Goal: Task Accomplishment & Management: Use online tool/utility

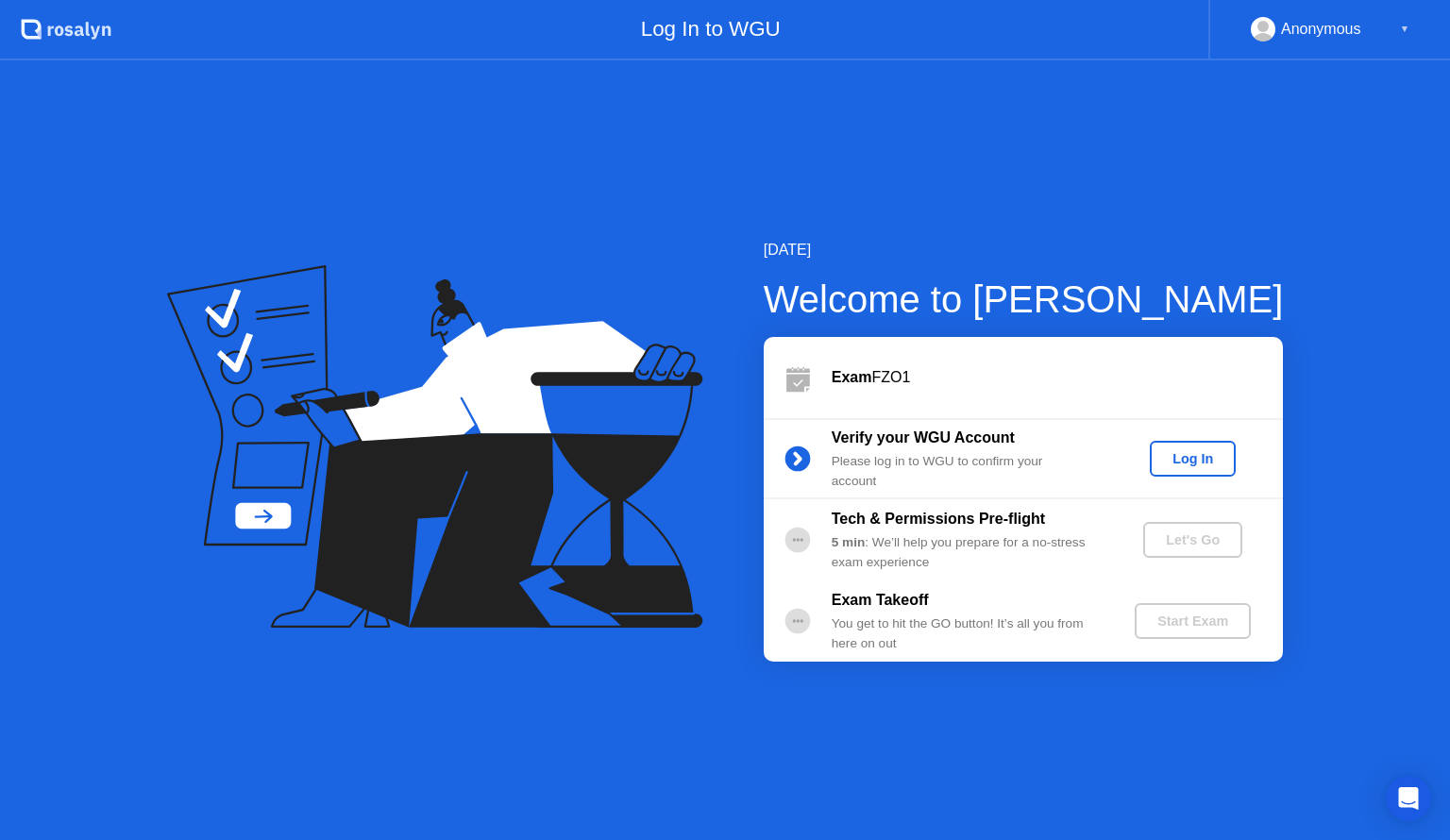
drag, startPoint x: 0, startPoint y: 0, endPoint x: 1079, endPoint y: 453, distance: 1170.2
click at [1079, 453] on div "Please log in to WGU to confirm your account" at bounding box center [967, 471] width 272 height 39
click at [1178, 455] on div "Log In" at bounding box center [1192, 458] width 71 height 15
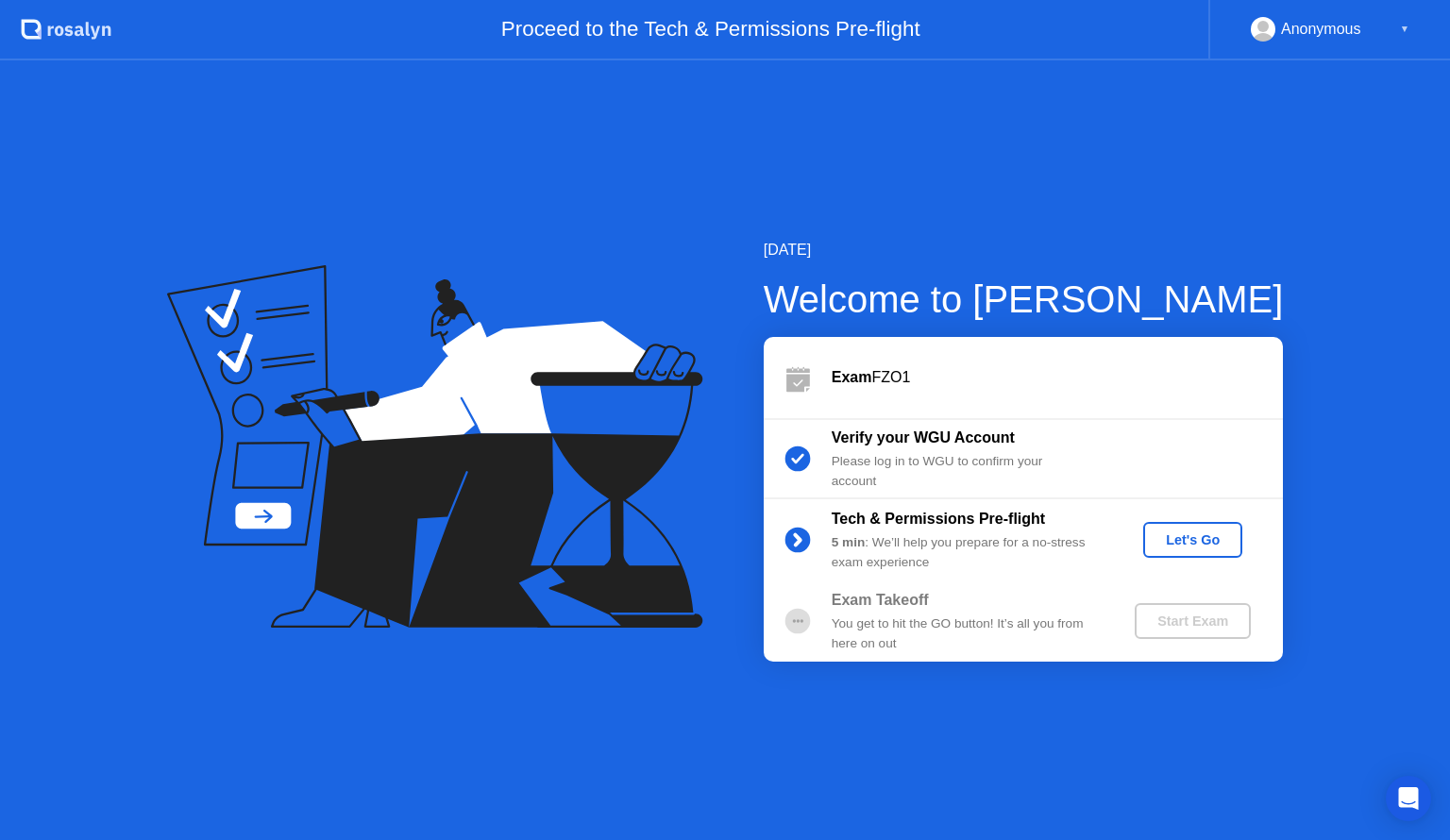
click at [1189, 532] on div "Let's Go" at bounding box center [1192, 539] width 84 height 15
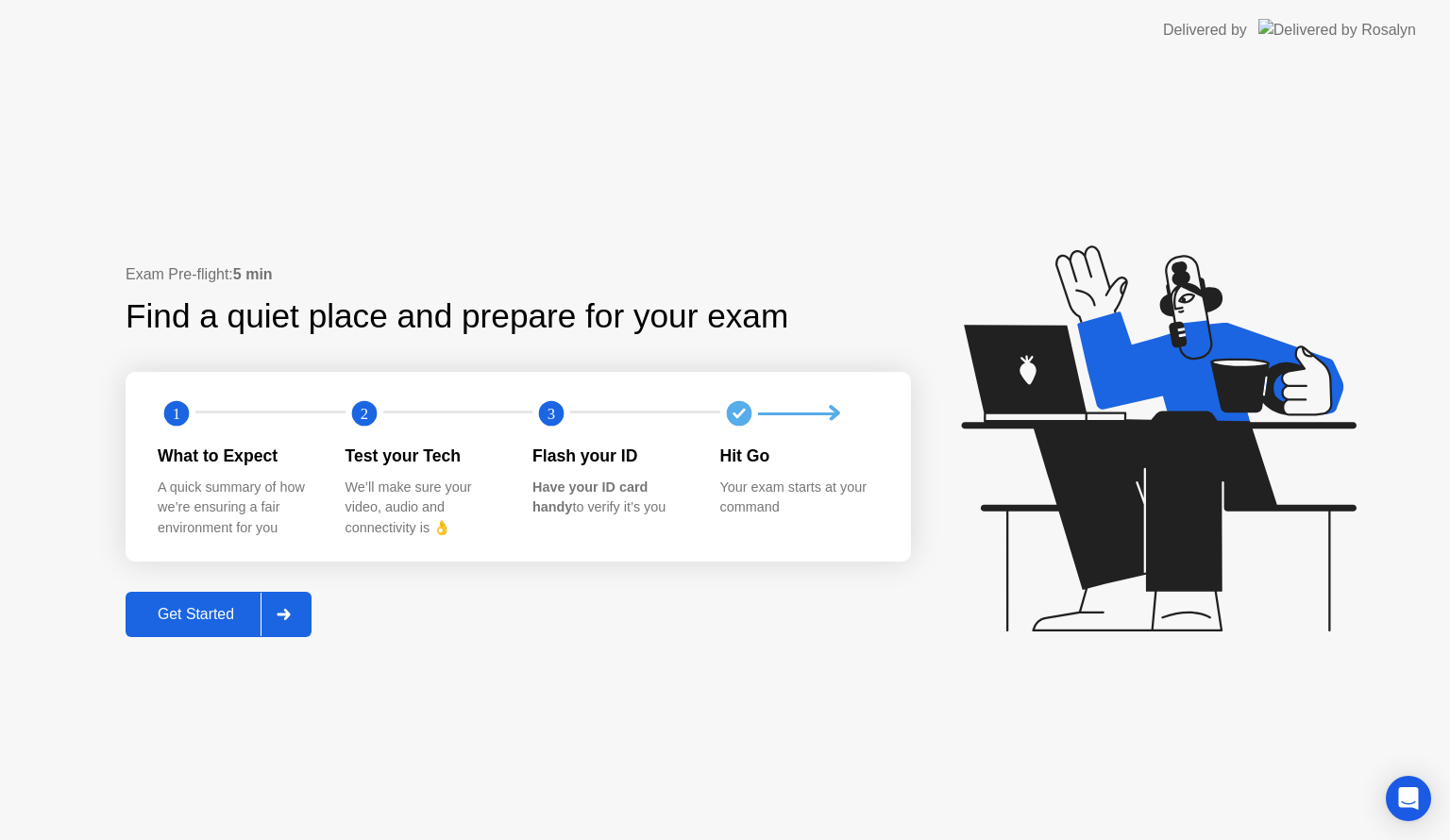
click at [217, 626] on button "Get Started" at bounding box center [218, 614] width 186 height 46
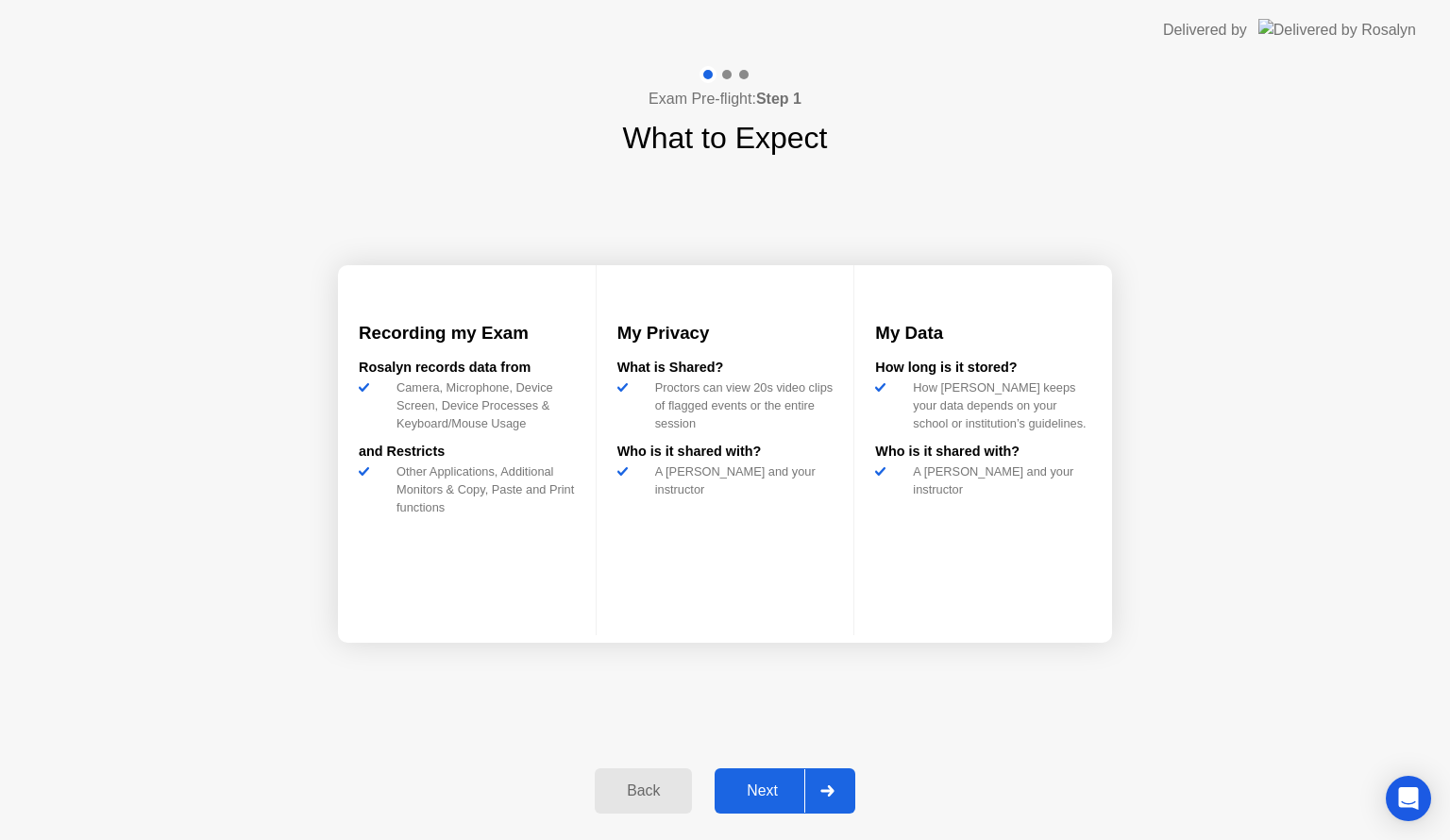
click at [764, 770] on button "Next" at bounding box center [785, 791] width 140 height 46
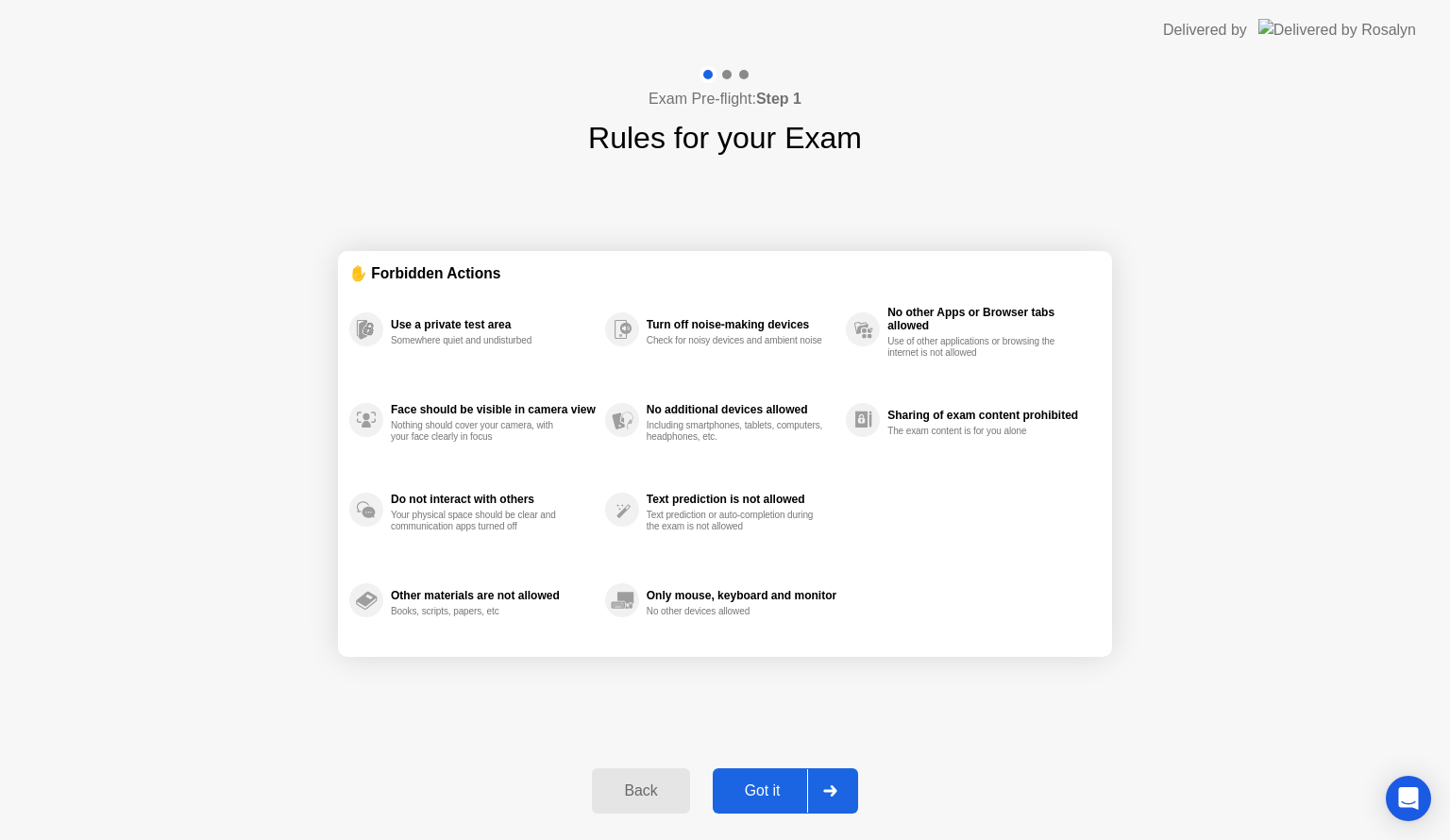
click at [765, 784] on div "Got it" at bounding box center [762, 790] width 89 height 17
select select "**********"
select select "*******"
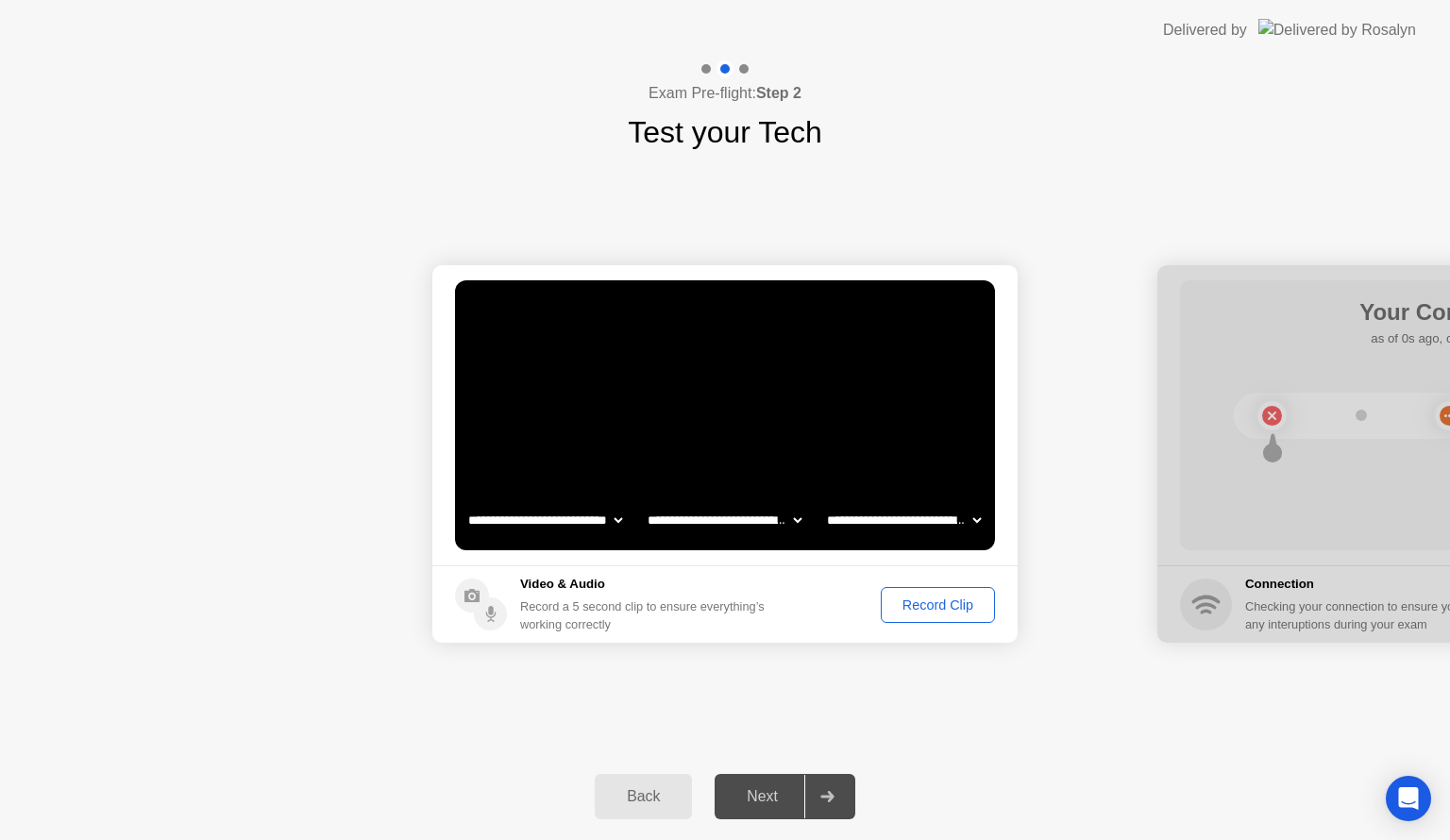
click at [783, 801] on div "Next" at bounding box center [762, 796] width 84 height 17
click at [929, 601] on div "Record Clip" at bounding box center [938, 604] width 101 height 15
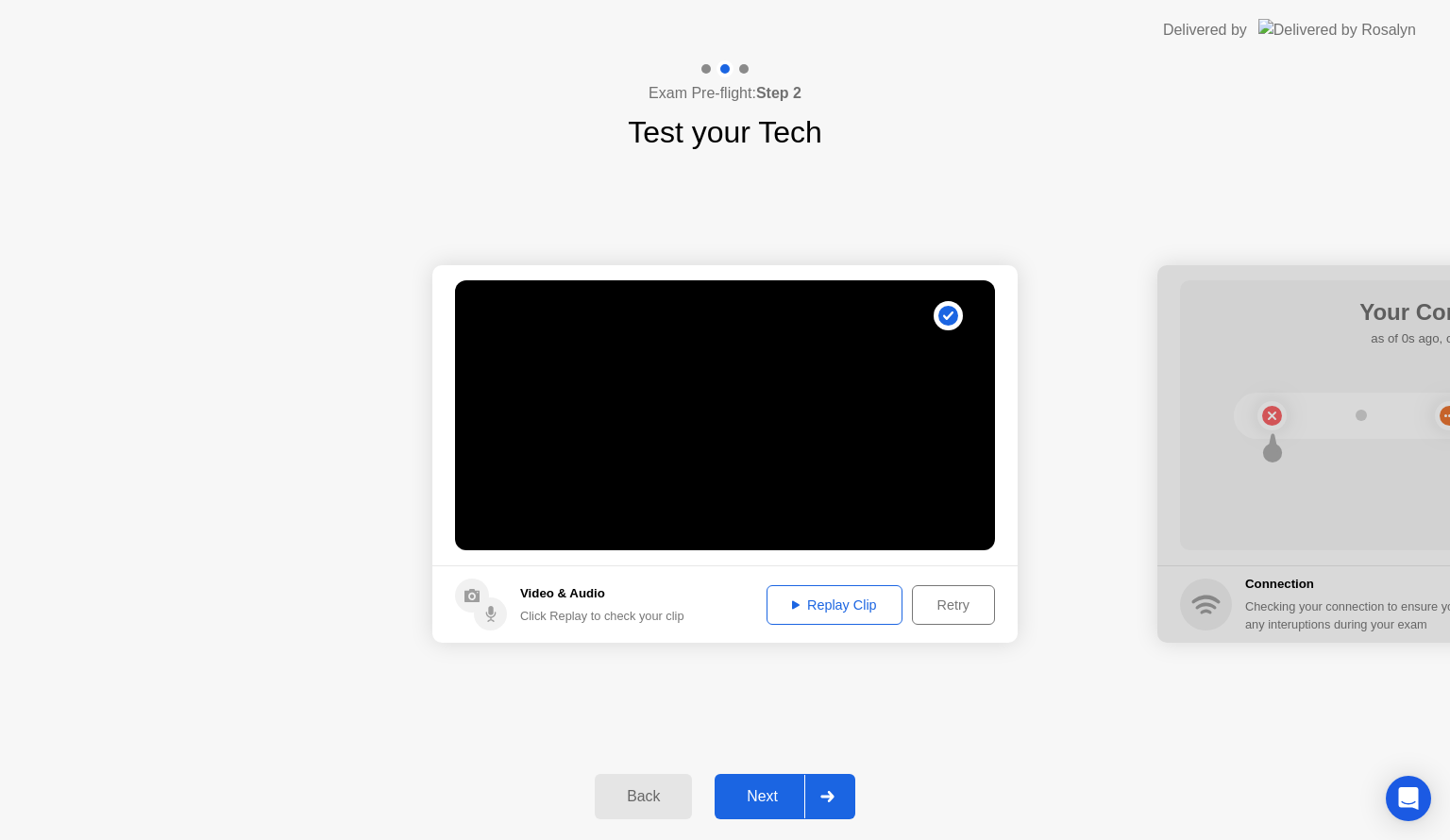
click at [775, 794] on div "Next" at bounding box center [762, 796] width 84 height 17
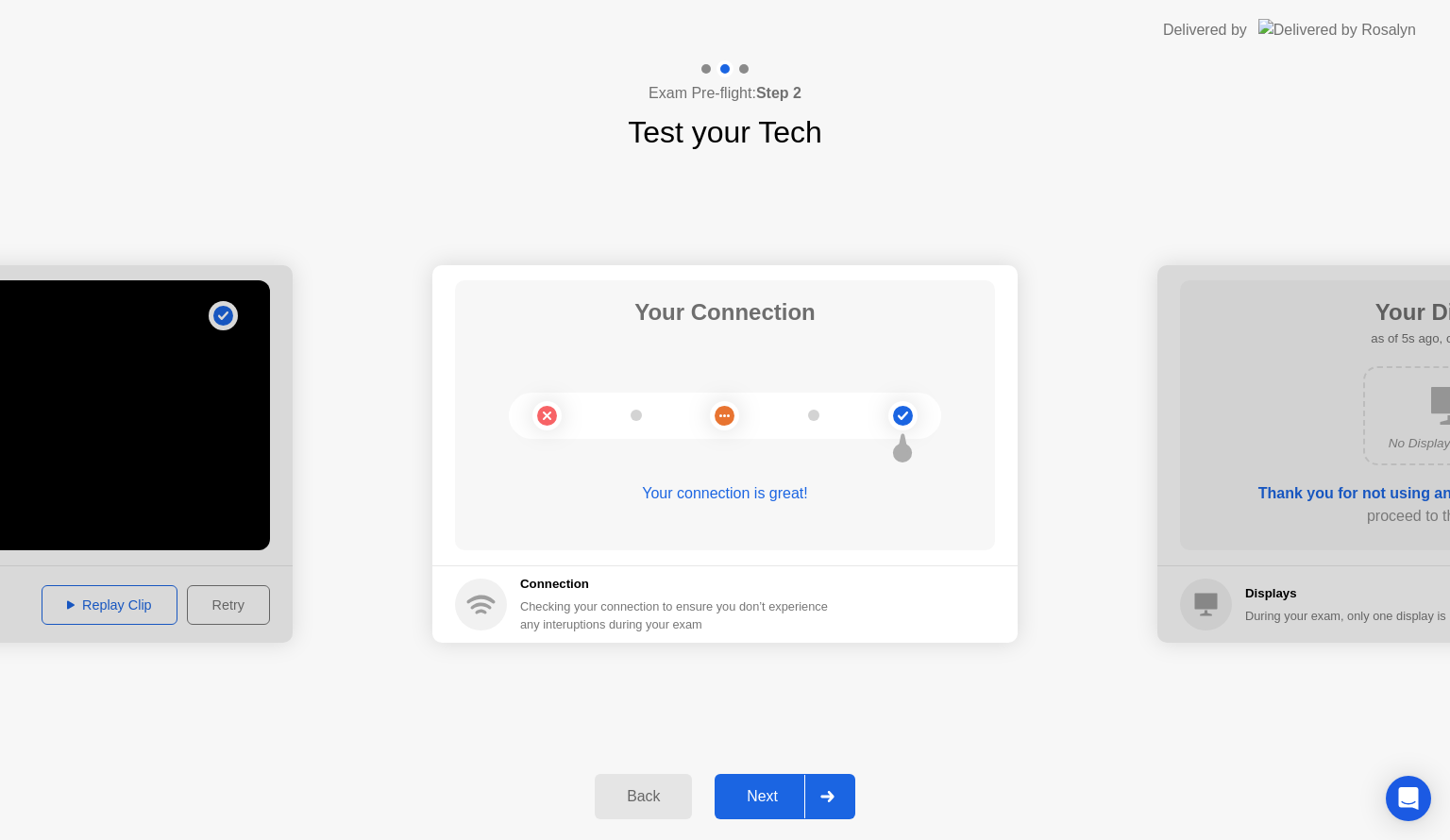
click at [775, 794] on div "Next" at bounding box center [762, 796] width 84 height 17
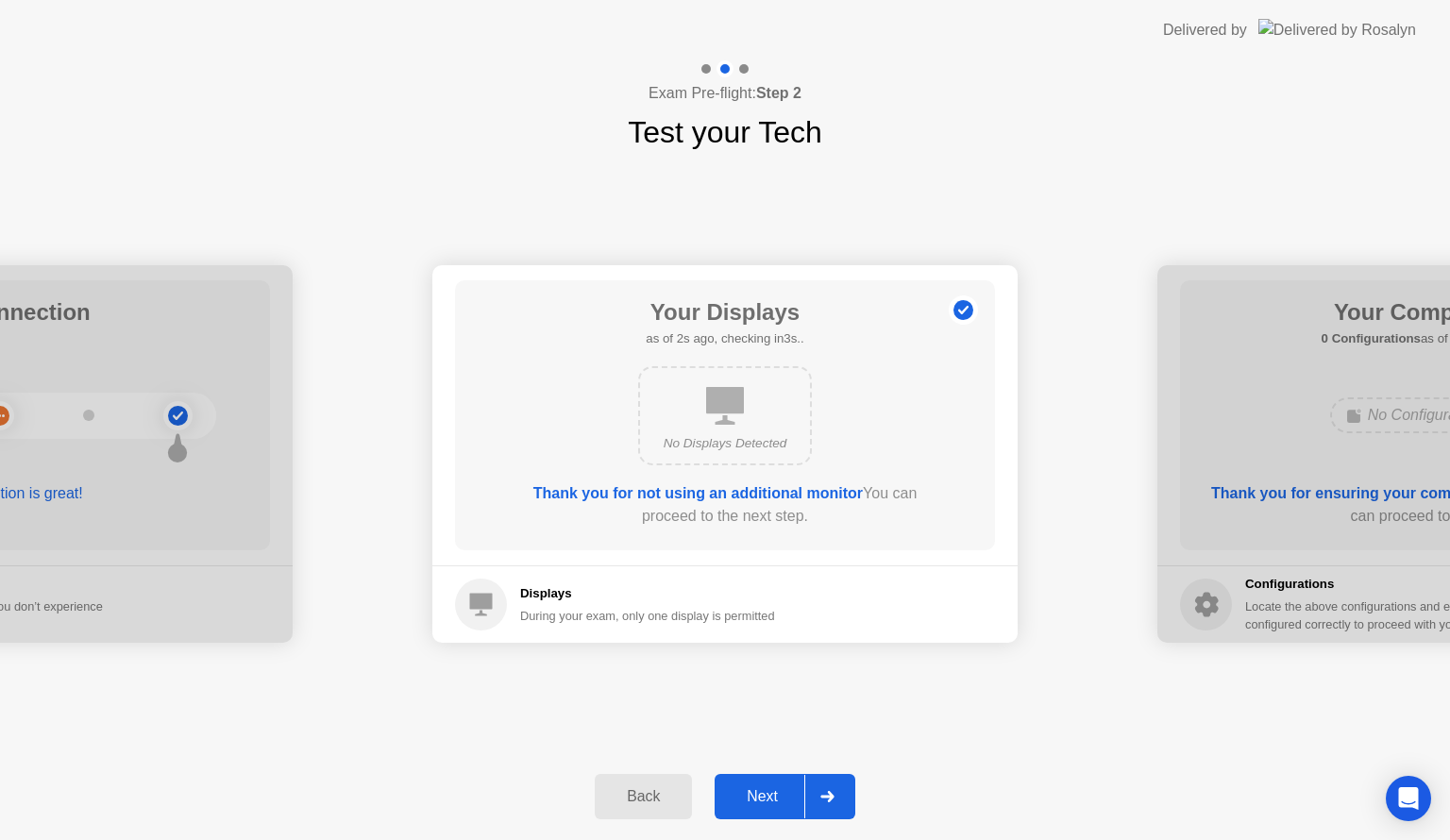
click at [775, 794] on div "Next" at bounding box center [762, 796] width 84 height 17
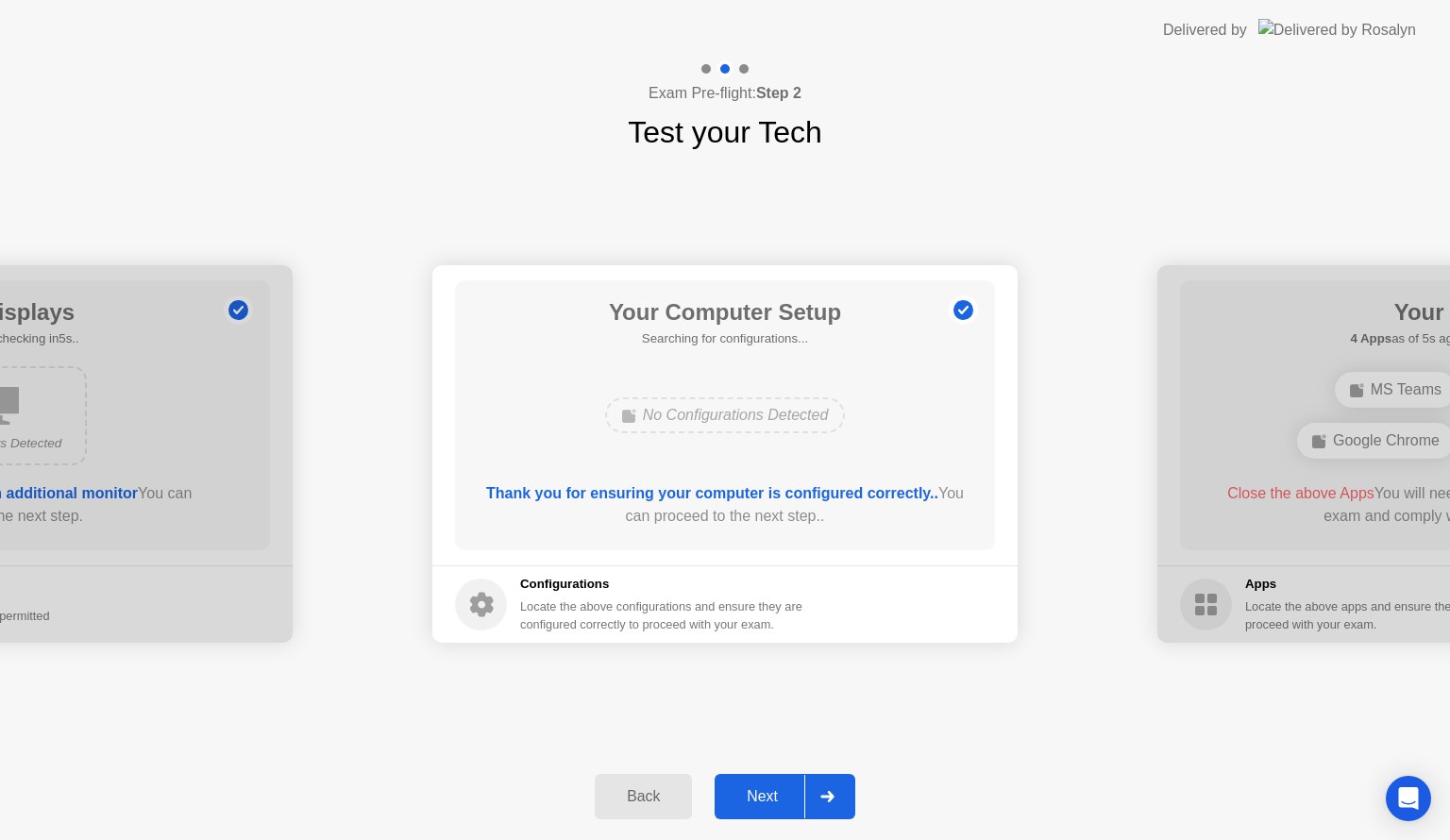
click at [775, 794] on div "Next" at bounding box center [762, 796] width 84 height 17
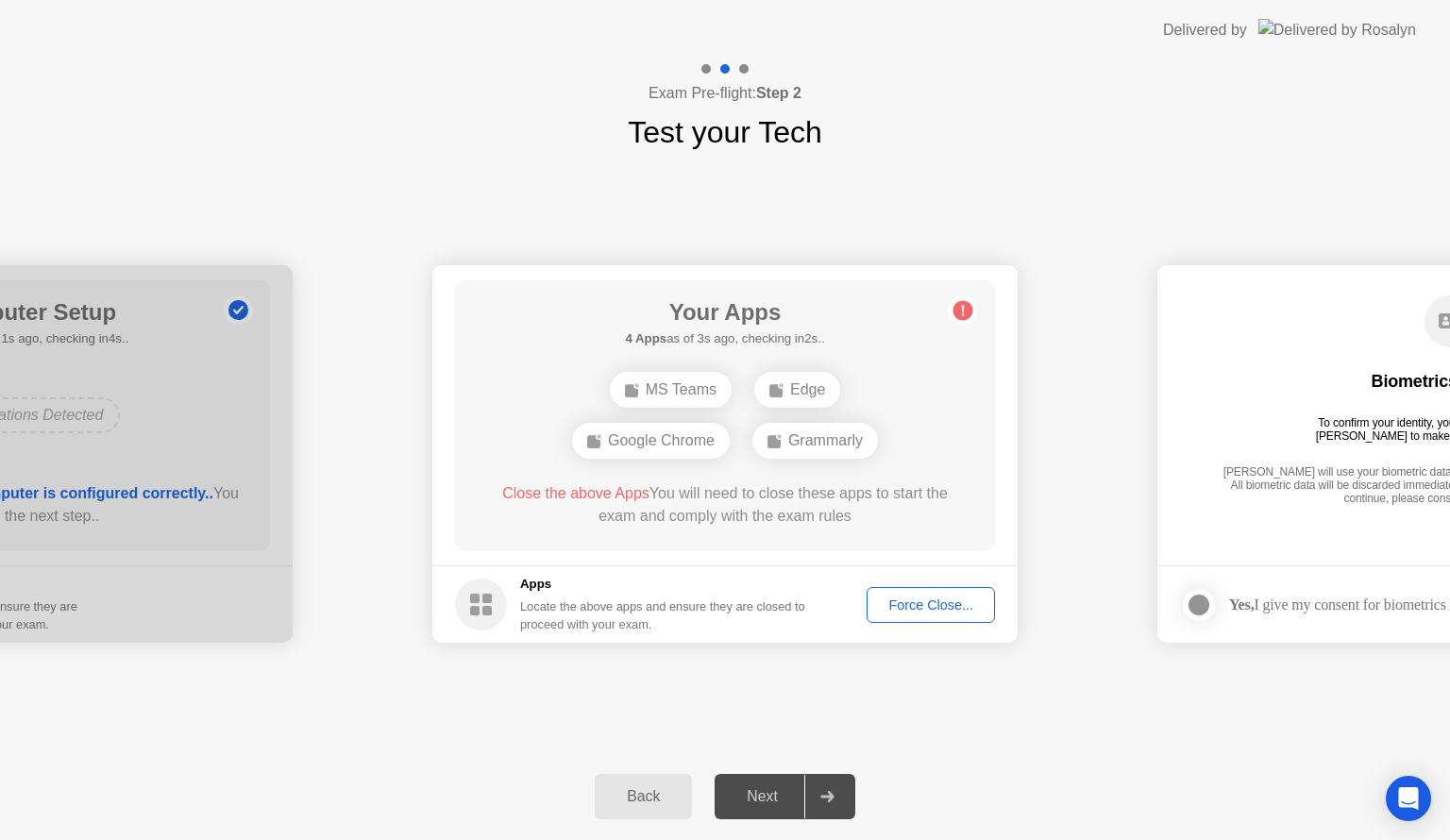
click at [775, 794] on div "Next" at bounding box center [762, 796] width 84 height 17
click at [939, 612] on div "Force Close..." at bounding box center [931, 604] width 115 height 15
click at [942, 604] on div "Force Close..." at bounding box center [931, 604] width 115 height 15
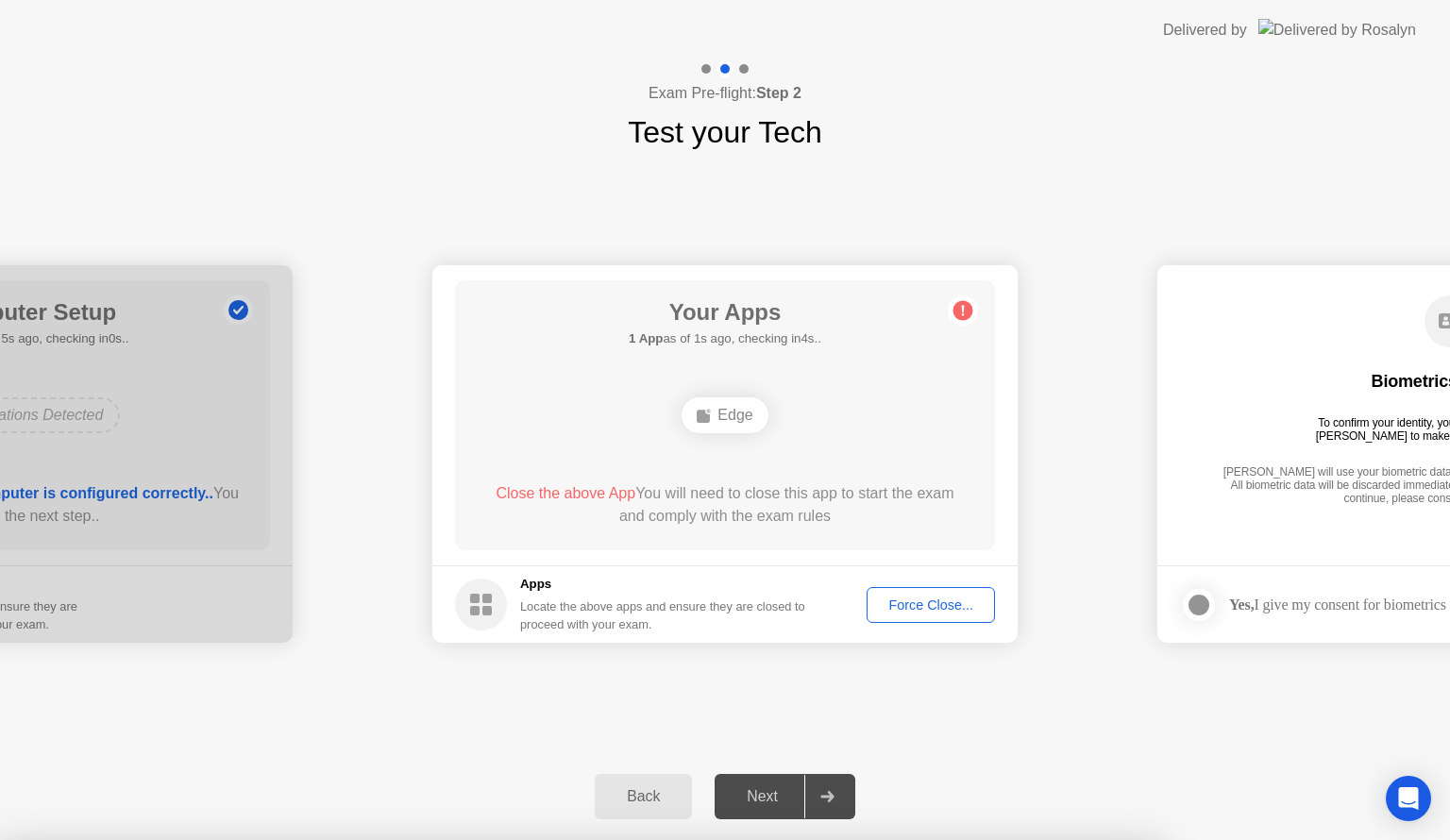
click at [721, 416] on div "Edge" at bounding box center [724, 416] width 86 height 36
click at [928, 606] on div "Force Close..." at bounding box center [931, 604] width 115 height 15
click at [771, 799] on div "Next" at bounding box center [762, 796] width 84 height 17
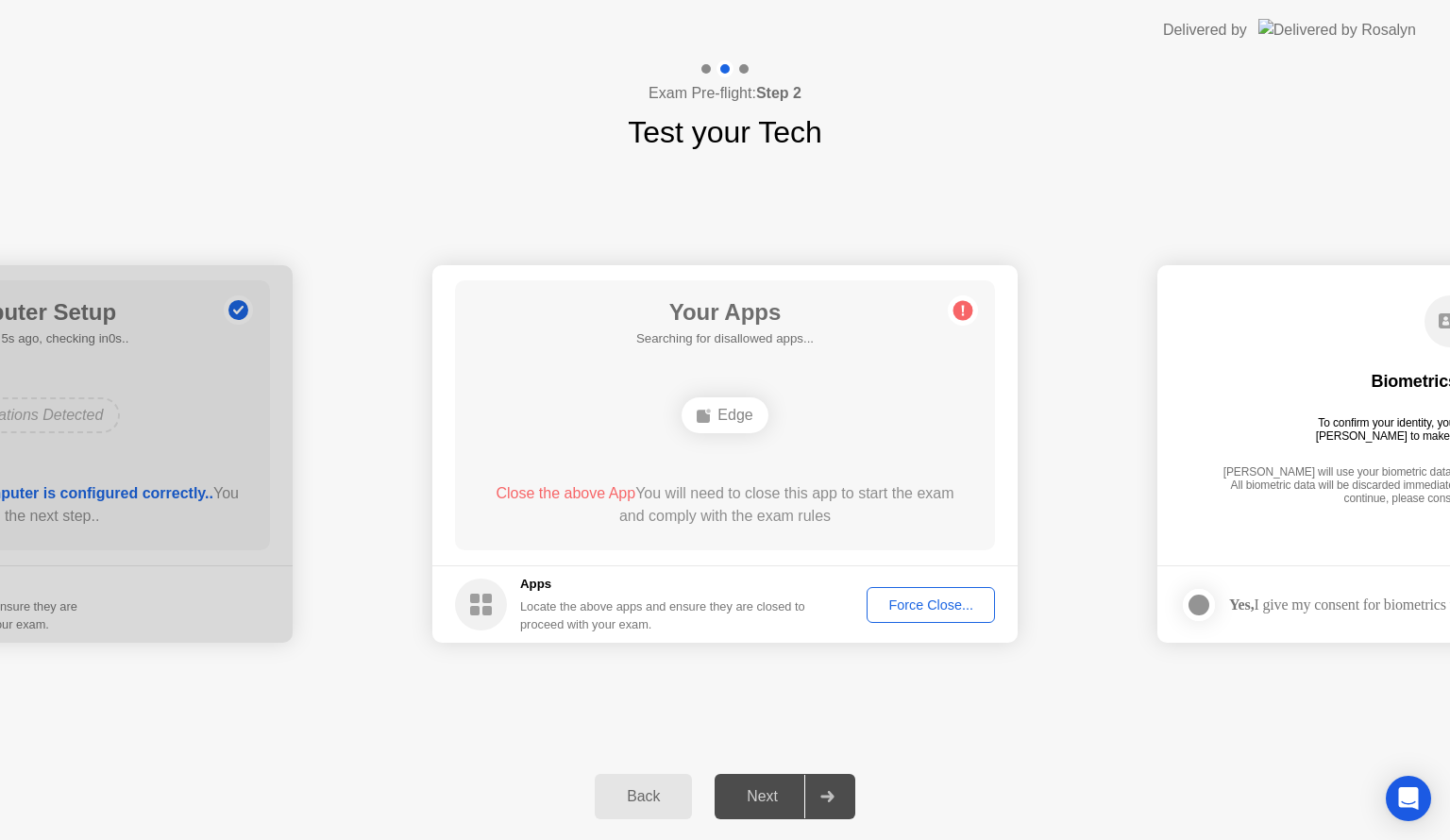
click at [962, 318] on circle at bounding box center [964, 311] width 20 height 20
click at [903, 605] on div "Force Close..." at bounding box center [931, 604] width 115 height 15
click at [775, 792] on div "Next" at bounding box center [762, 796] width 84 height 17
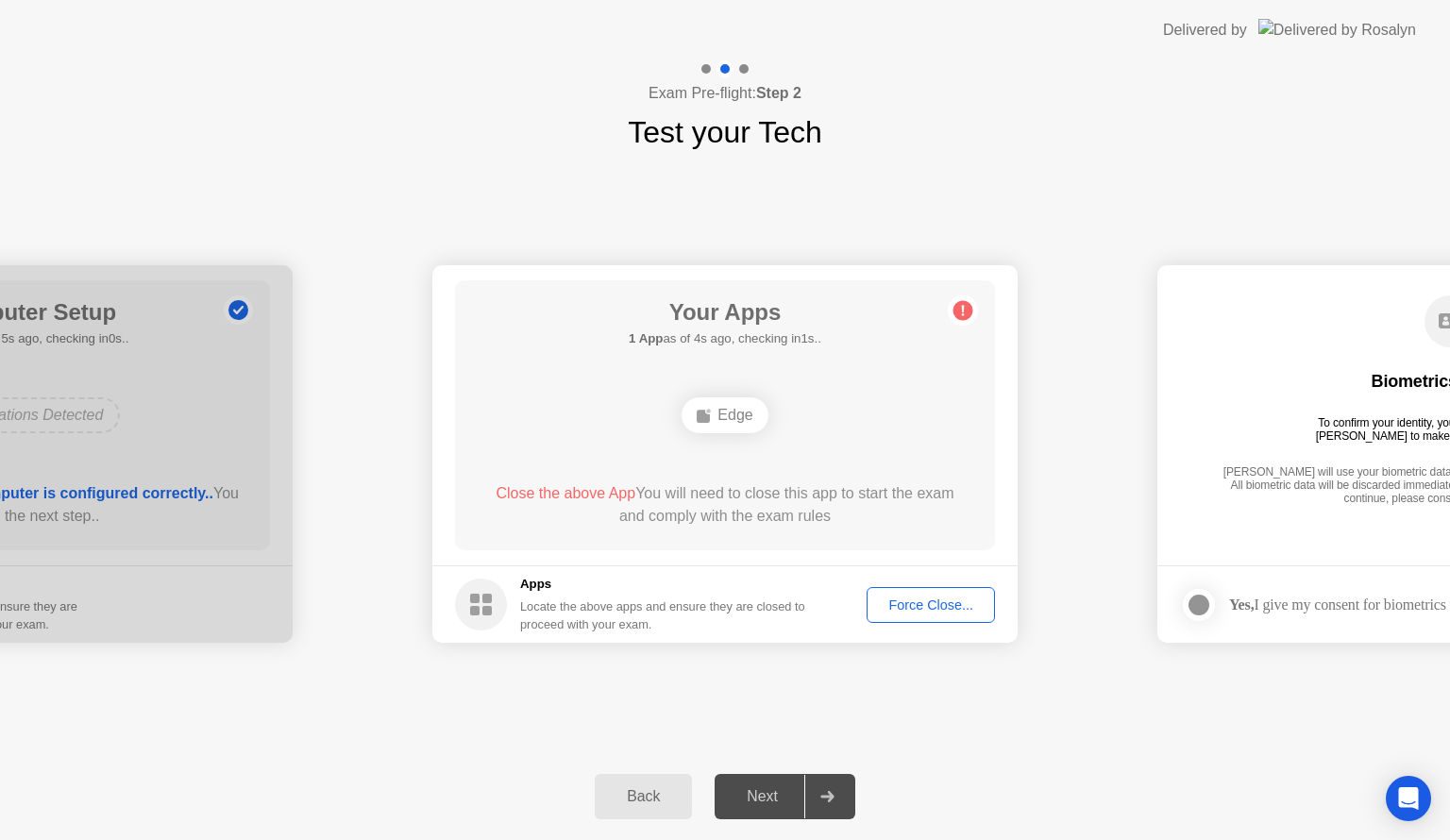
click at [643, 789] on div "Back" at bounding box center [643, 796] width 86 height 17
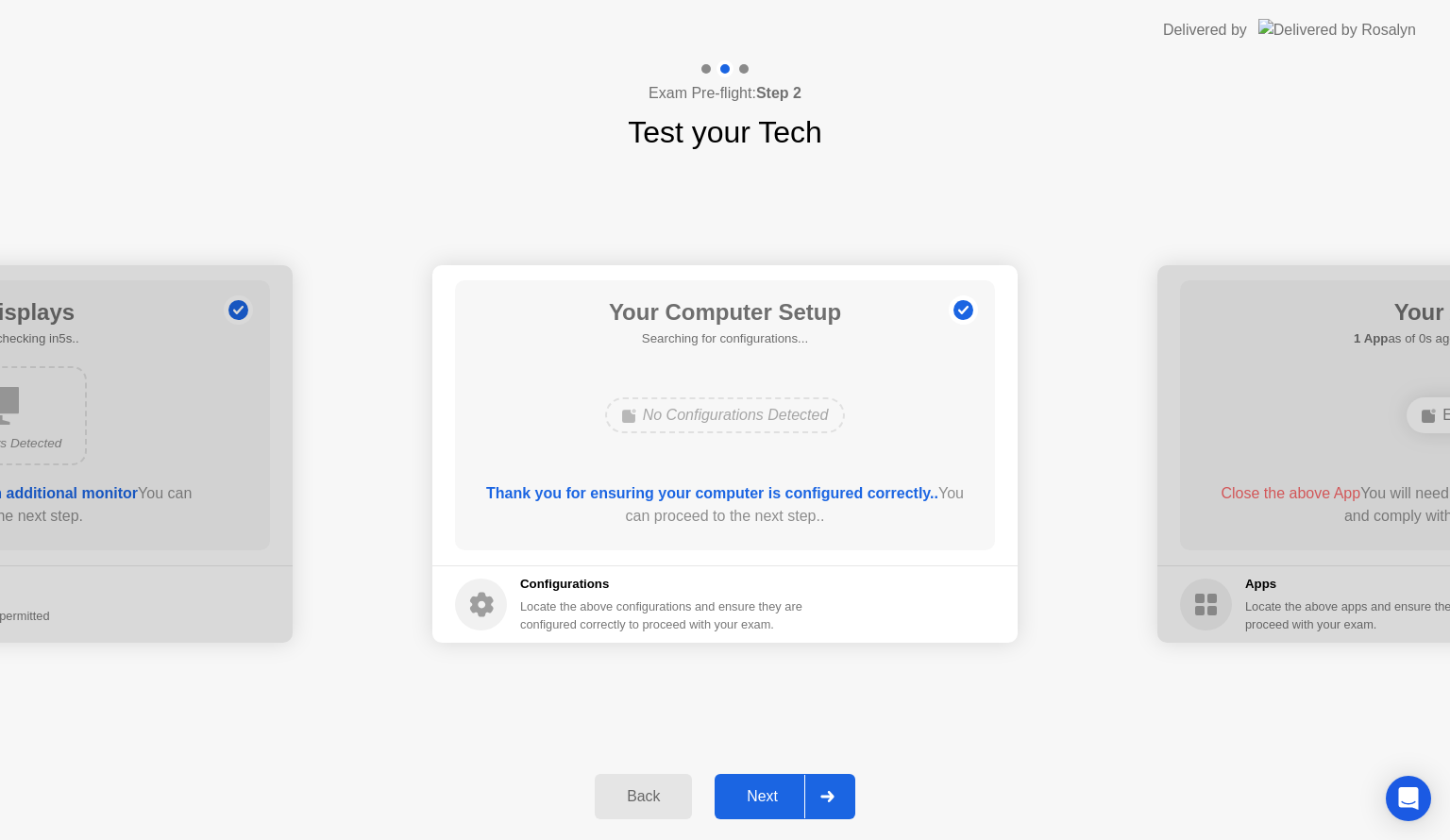
click at [776, 827] on div "Back Next" at bounding box center [725, 796] width 1450 height 86
click at [776, 790] on div "Next" at bounding box center [762, 796] width 84 height 17
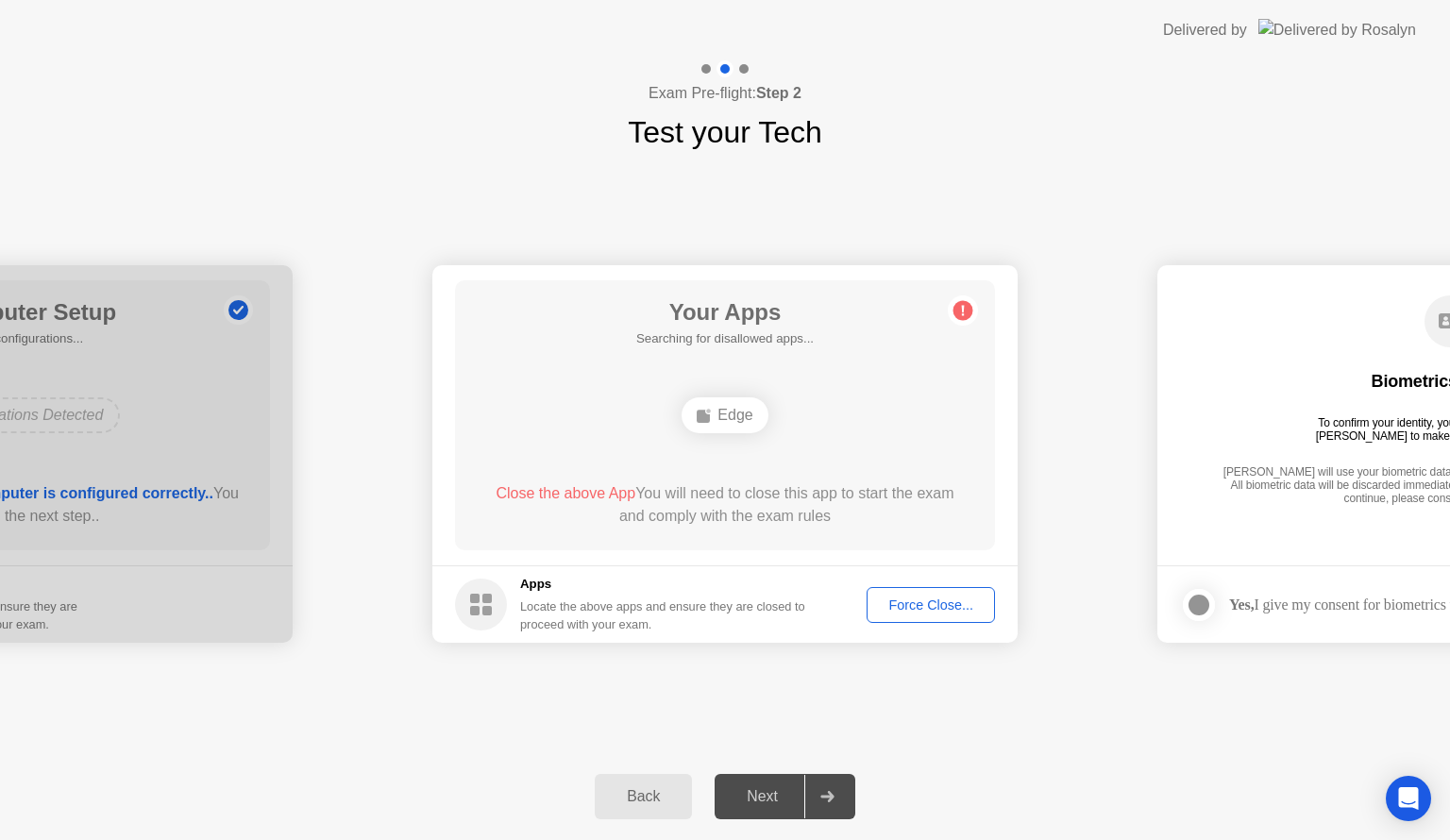
click at [478, 605] on rect at bounding box center [474, 609] width 9 height 9
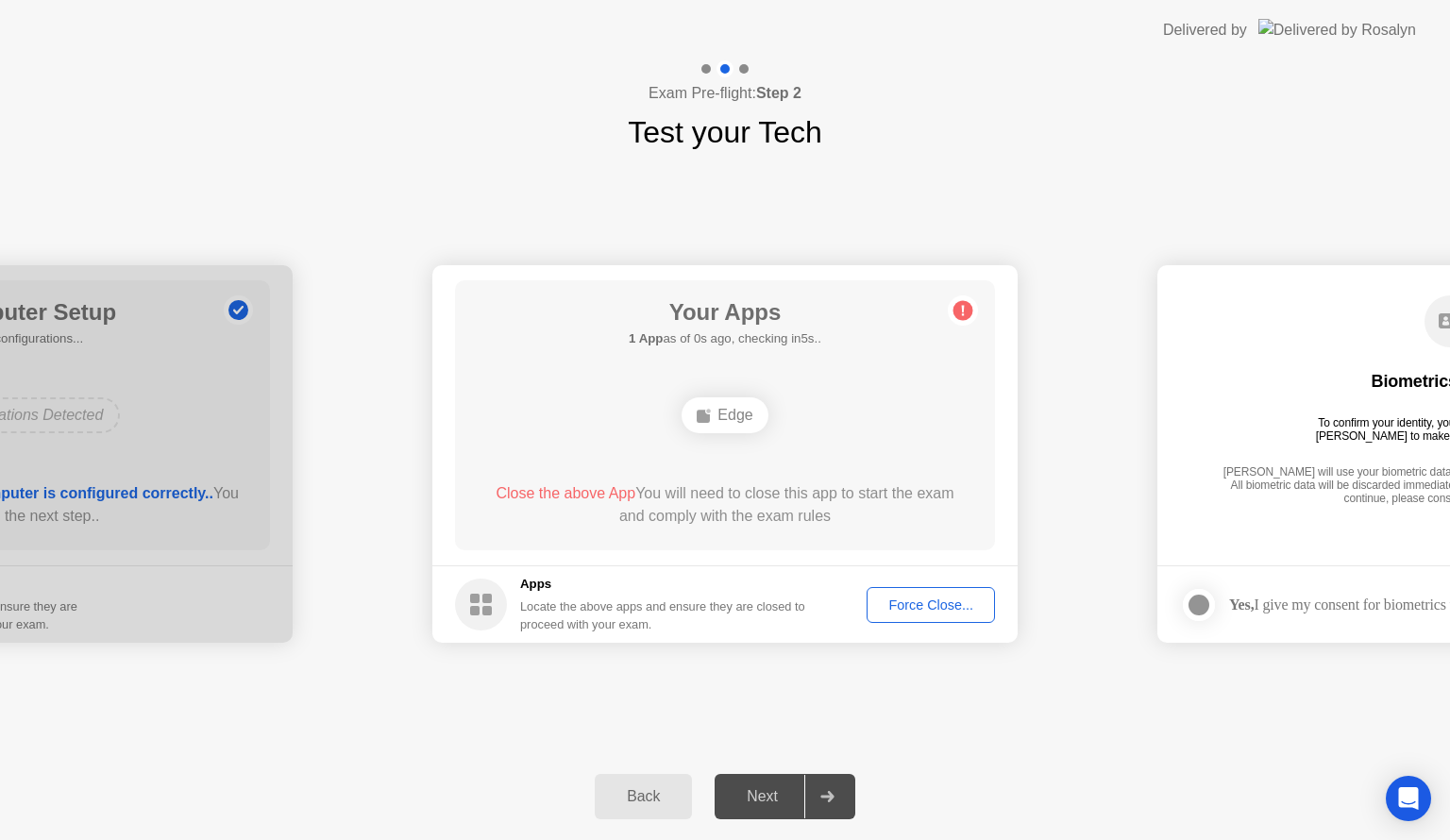
click at [478, 605] on rect at bounding box center [474, 609] width 9 height 9
click at [735, 416] on div "Edge" at bounding box center [724, 416] width 86 height 36
click at [914, 612] on div "Force Close..." at bounding box center [931, 604] width 115 height 15
click at [780, 802] on div "Next" at bounding box center [762, 796] width 84 height 17
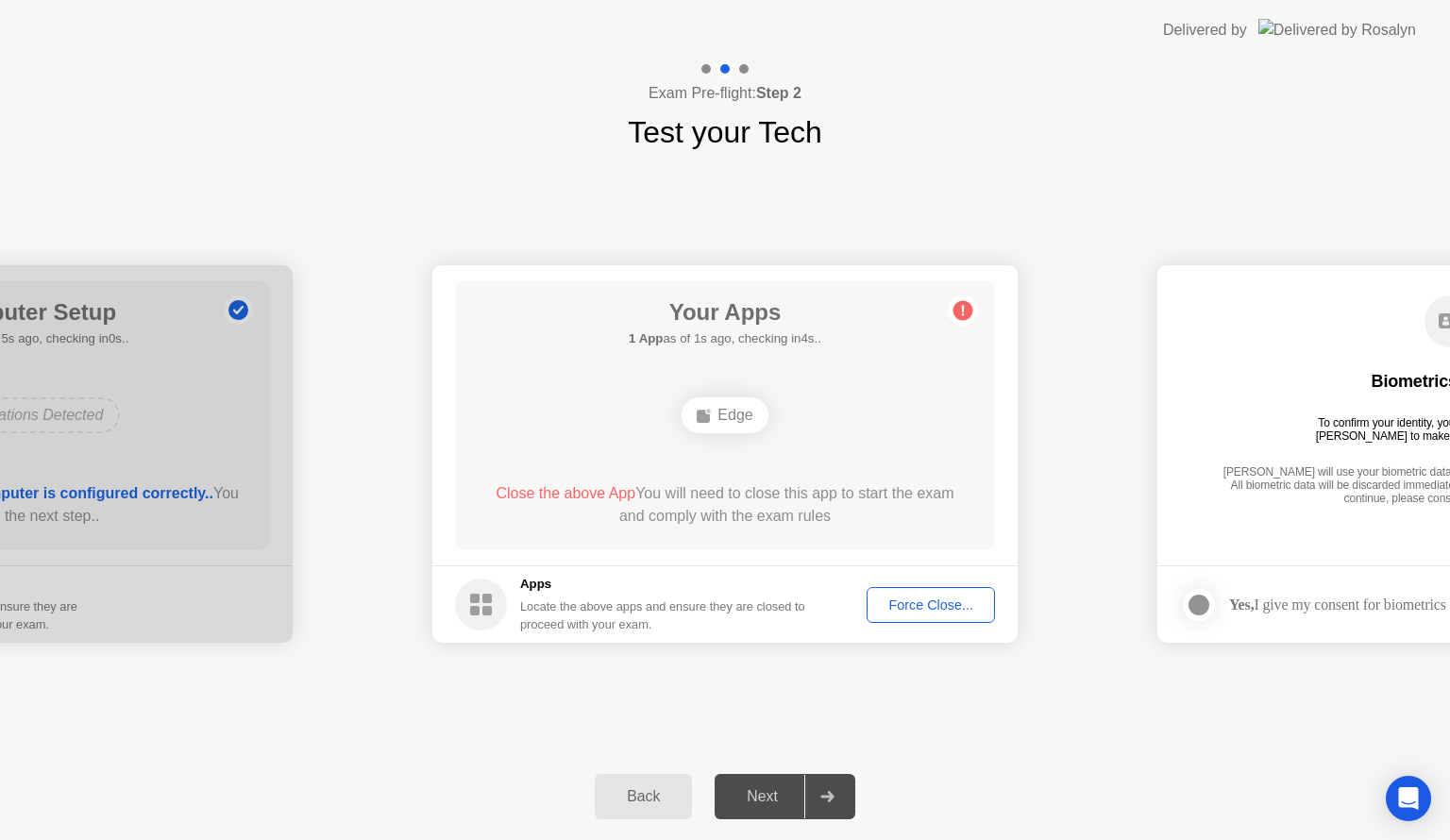
click at [780, 802] on div "Next" at bounding box center [762, 796] width 84 height 17
click at [916, 607] on div "Force Close..." at bounding box center [931, 604] width 115 height 15
